Goal: Task Accomplishment & Management: Use online tool/utility

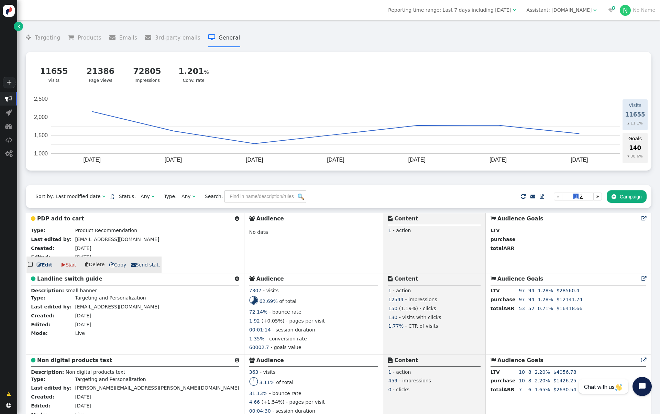
click at [57, 218] on b "PDP add to cart" at bounding box center [60, 219] width 47 height 6
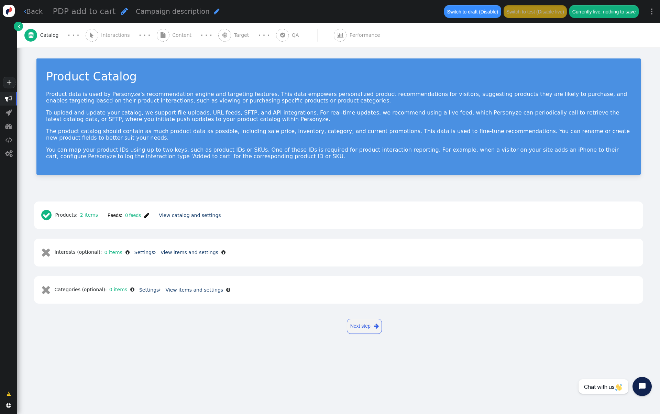
click at [139, 50] on div "Product Catalog Product data is used by Personyze's recommendation engine and t…" at bounding box center [338, 119] width 643 height 144
click at [20, 26] on span "" at bounding box center [19, 26] width 3 height 7
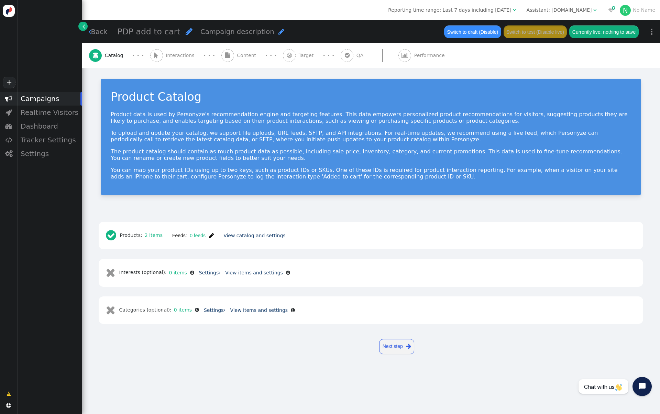
click at [568, 11] on div "Assistant: [DOMAIN_NAME]" at bounding box center [559, 10] width 65 height 7
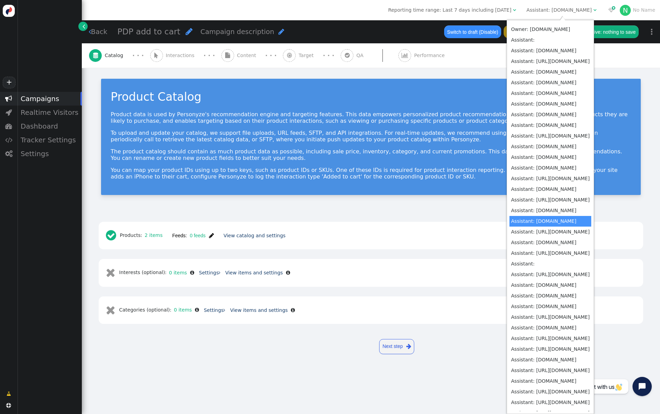
scroll to position [199, 0]
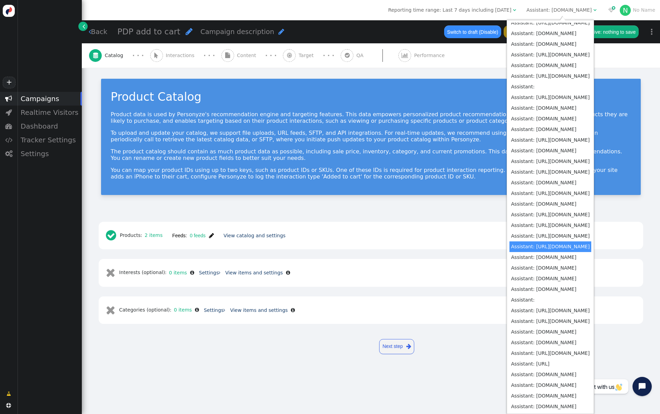
click at [418, 196] on div "Product Catalog Product data is used by Personyze's recommendation engine and t…" at bounding box center [371, 140] width 578 height 144
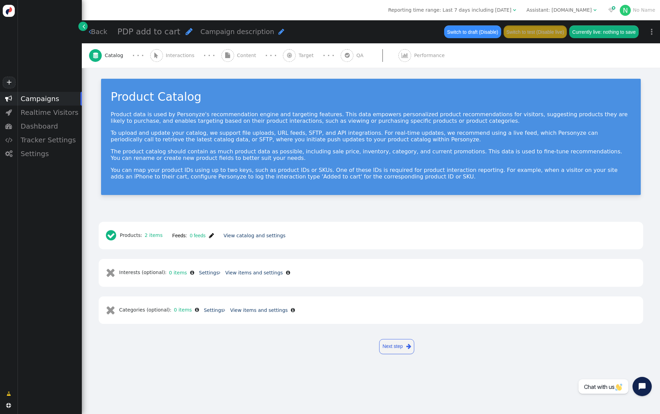
click at [307, 111] on p "Product data is used by Personyze's recommendation engine and targeting feature…" at bounding box center [371, 117] width 521 height 13
click at [174, 55] on span "Interactions" at bounding box center [182, 55] width 32 height 7
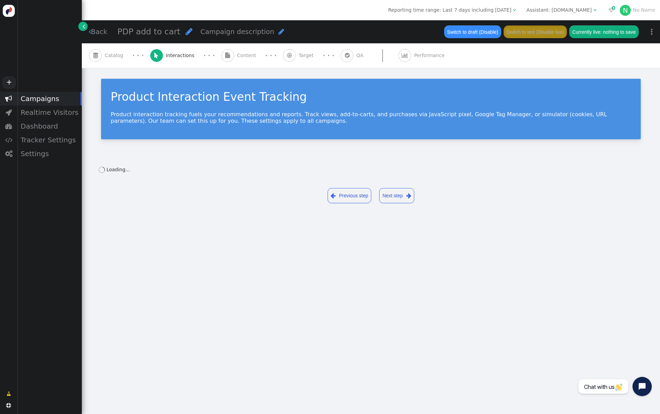
click at [237, 56] on span "Content" at bounding box center [248, 55] width 22 height 7
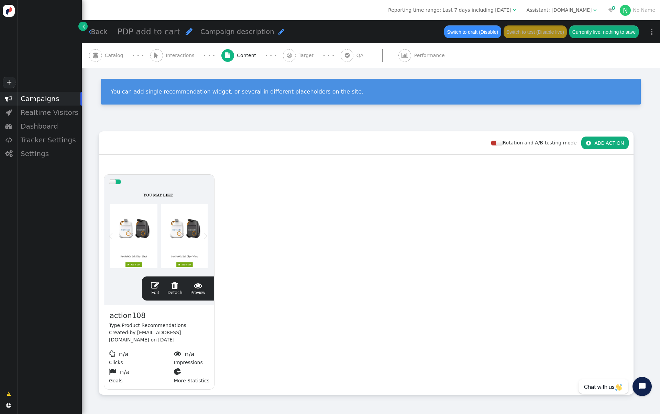
click at [283, 61] on span "" at bounding box center [289, 55] width 13 height 13
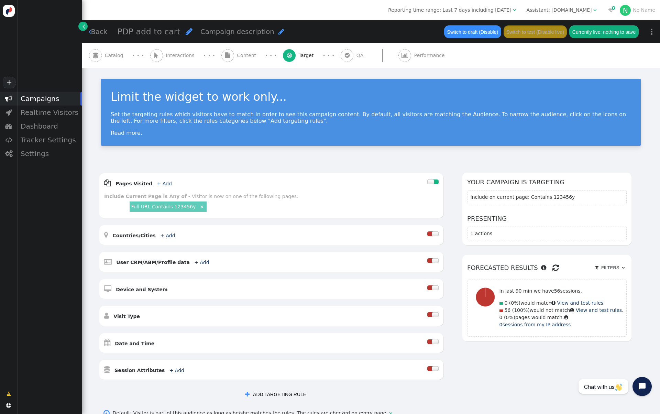
click at [357, 58] on span "QA" at bounding box center [362, 55] width 10 height 7
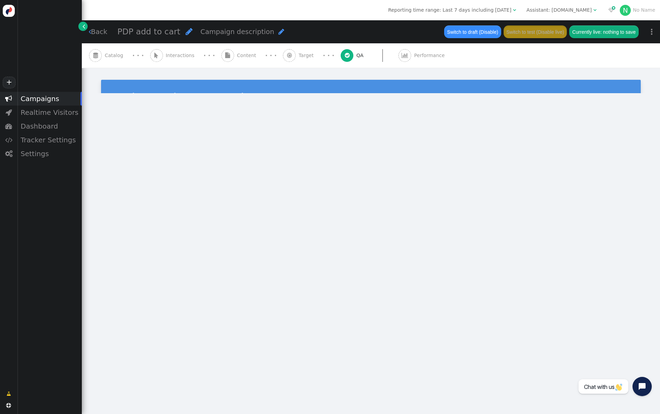
type input "http://personalalarms.org/"
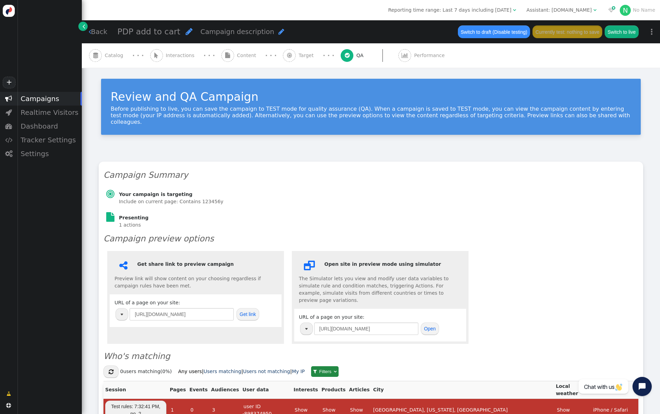
click at [51, 101] on div "Campaigns" at bounding box center [49, 99] width 65 height 14
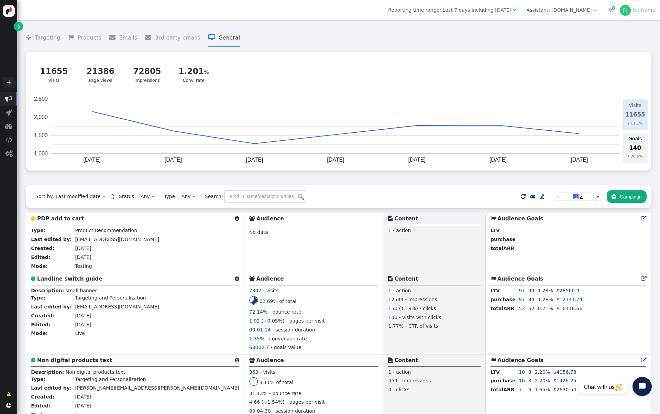
click at [562, 8] on div "Assistant: [DOMAIN_NAME]" at bounding box center [559, 10] width 65 height 7
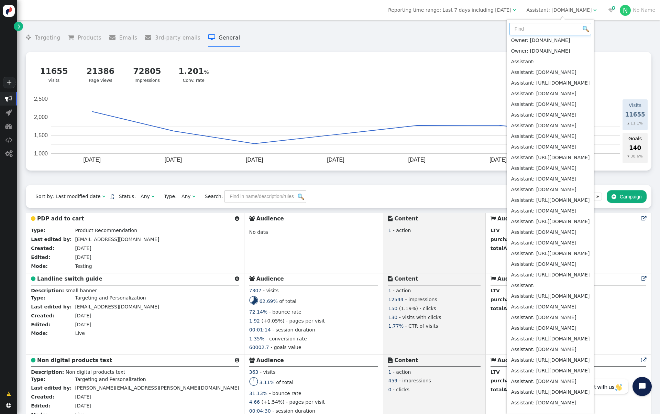
click at [546, 28] on input "text" at bounding box center [551, 29] width 82 height 12
type input "p"
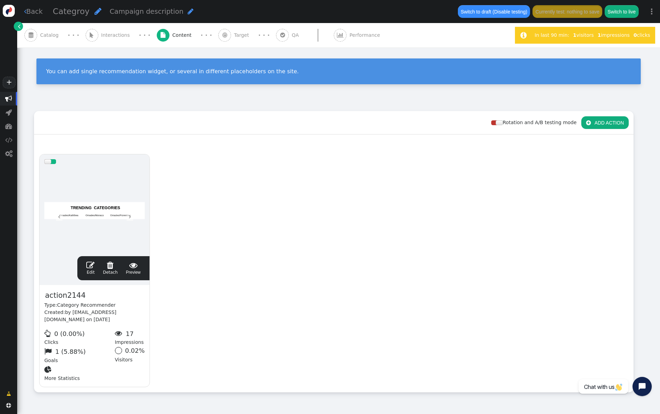
click at [20, 29] on span "" at bounding box center [19, 26] width 3 height 7
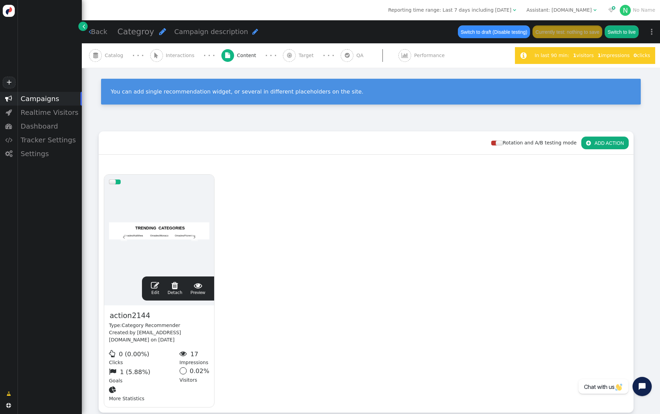
click at [549, 13] on div "Assistant: [DOMAIN_NAME]" at bounding box center [559, 10] width 65 height 7
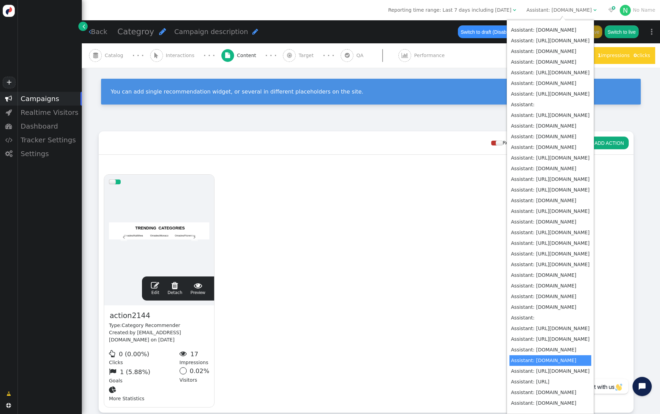
scroll to position [199, 0]
